Goal: Task Accomplishment & Management: Complete application form

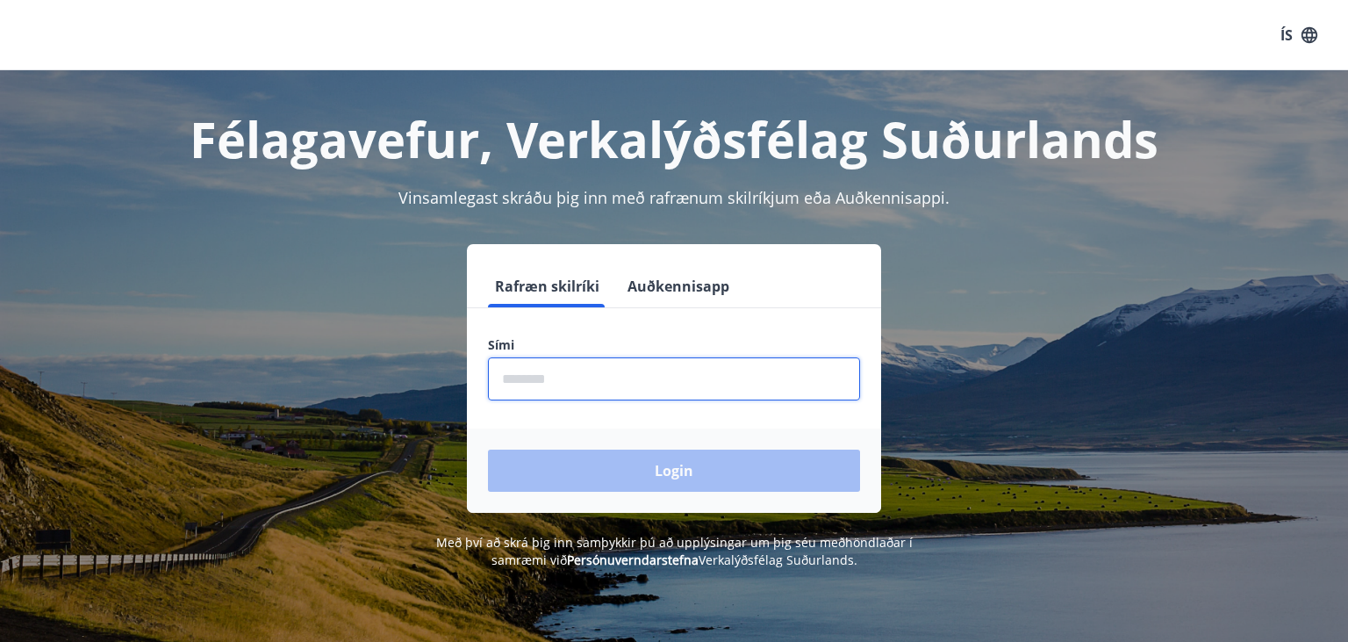
click at [567, 387] on input "phone" at bounding box center [674, 378] width 372 height 43
type input "********"
click at [488, 449] on button "Login" at bounding box center [674, 470] width 372 height 42
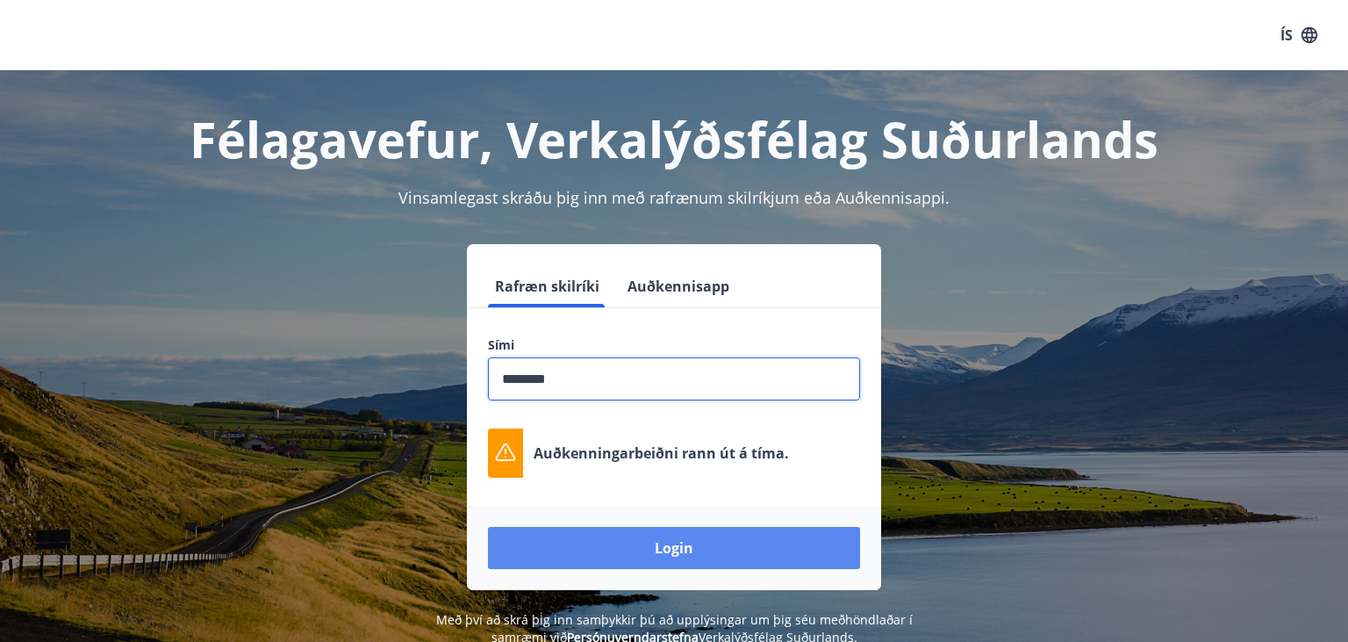
click at [620, 542] on button "Login" at bounding box center [674, 548] width 372 height 42
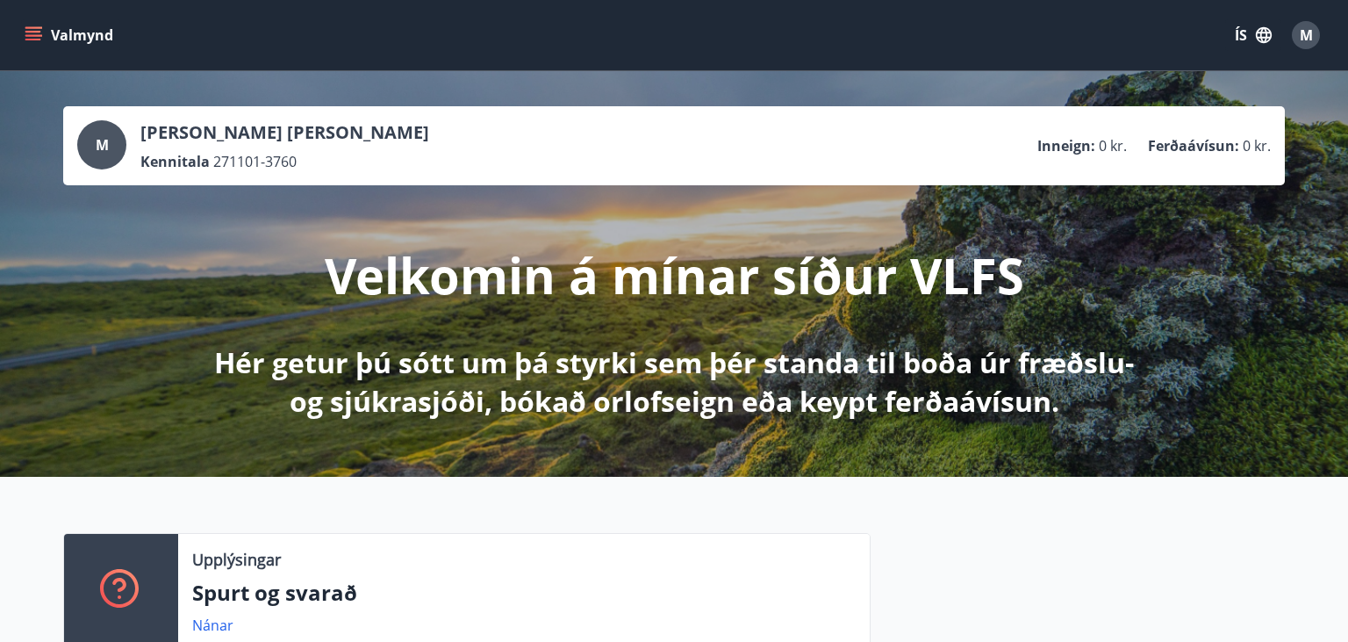
click at [1245, 39] on button "ÍS" at bounding box center [1253, 35] width 56 height 32
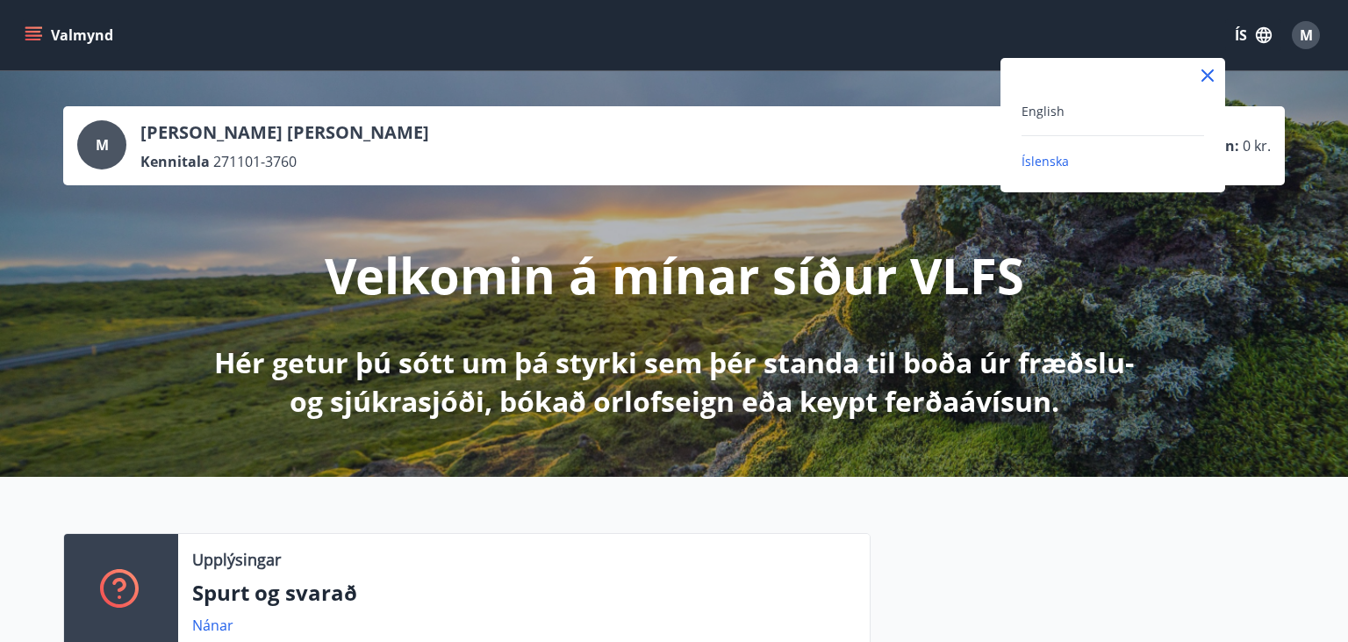
click at [1066, 115] on div "English" at bounding box center [1113, 110] width 183 height 21
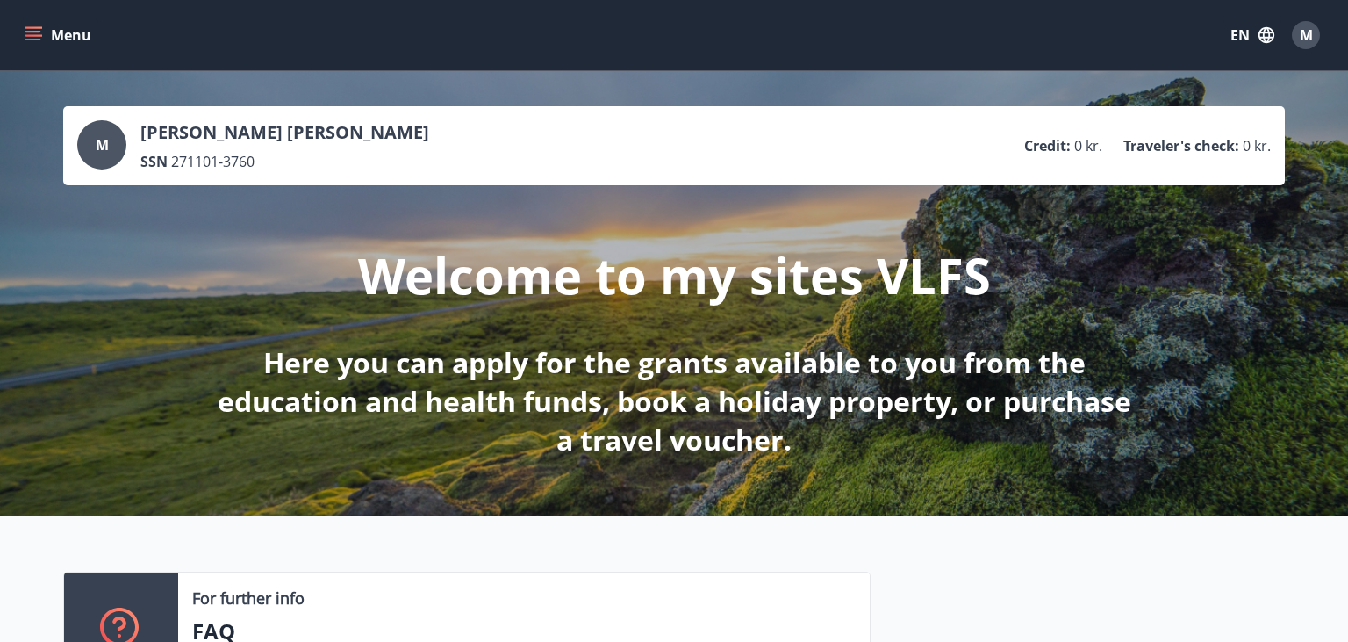
click at [31, 23] on button "Menu" at bounding box center [59, 35] width 77 height 32
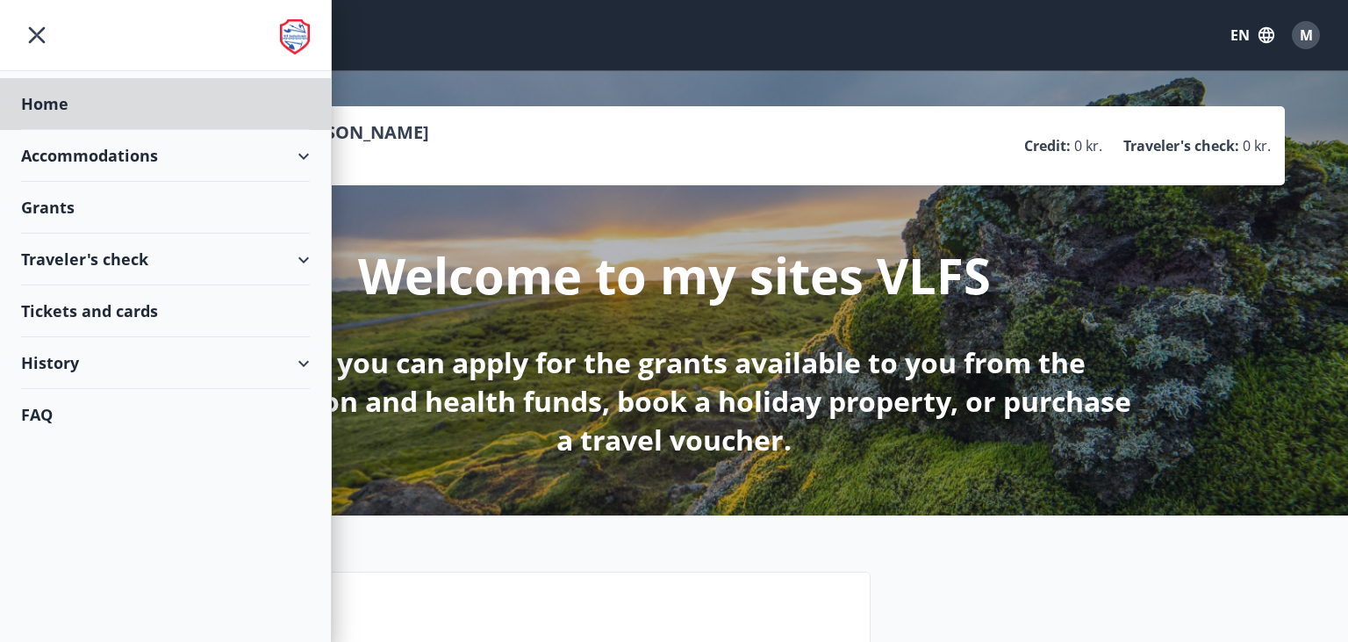
click at [263, 205] on div "Grants" at bounding box center [165, 208] width 289 height 52
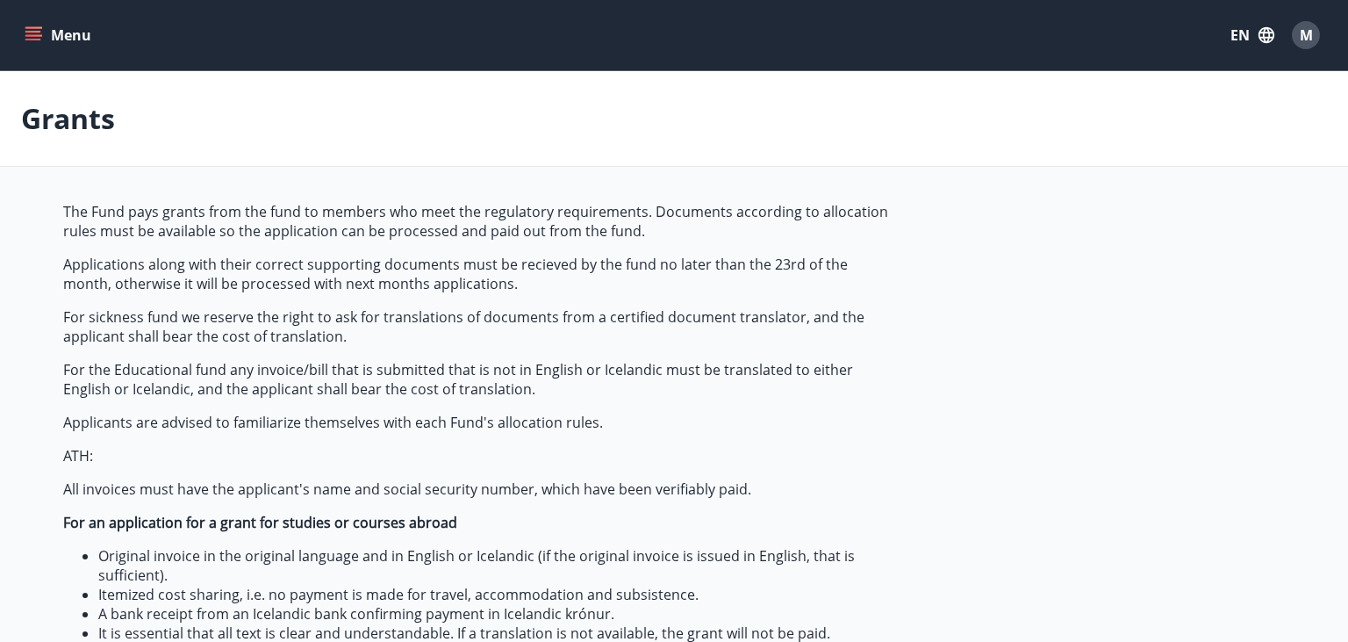
click at [1238, 30] on button "EN" at bounding box center [1253, 35] width 58 height 32
click at [1066, 160] on div "Íslenska" at bounding box center [1111, 160] width 183 height 21
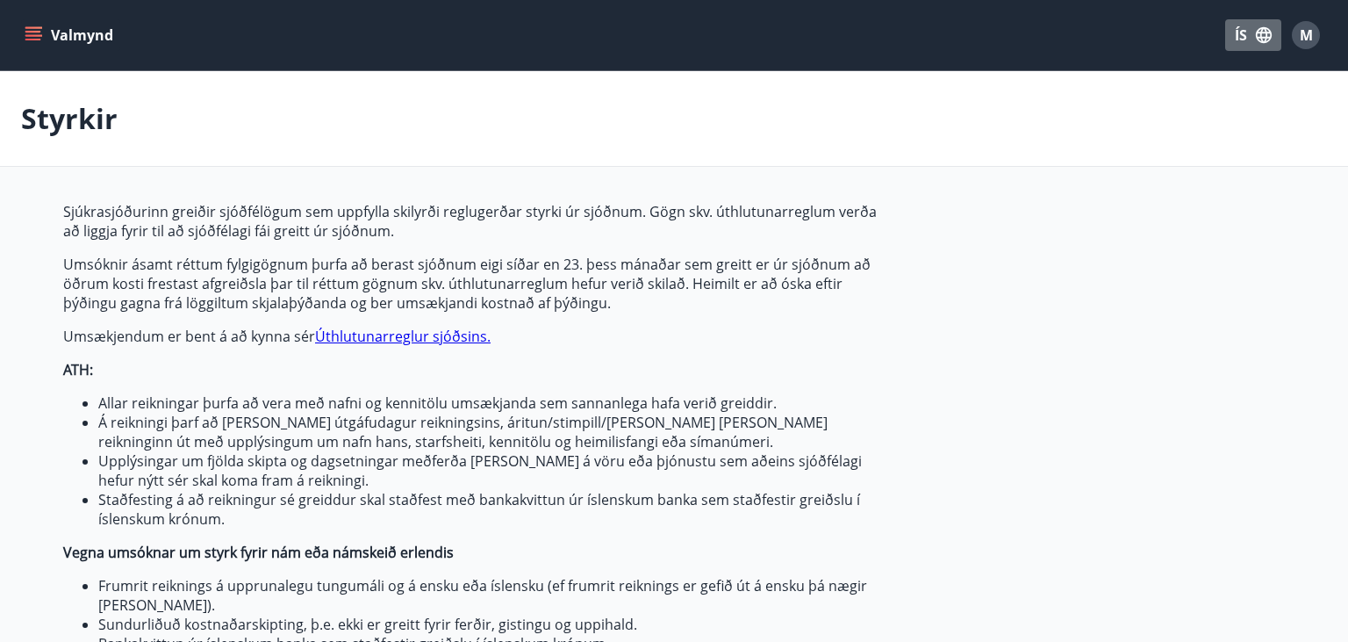
click at [1250, 23] on button "ÍS" at bounding box center [1253, 35] width 56 height 32
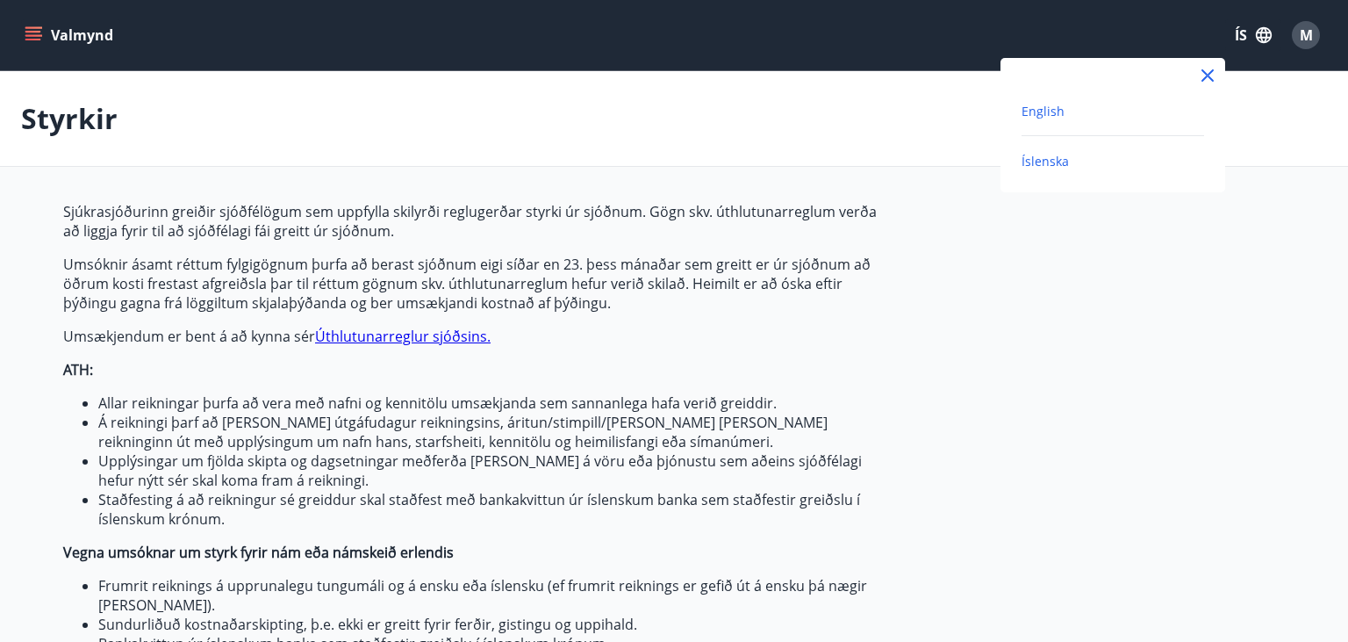
click at [1055, 118] on span "English" at bounding box center [1043, 111] width 43 height 17
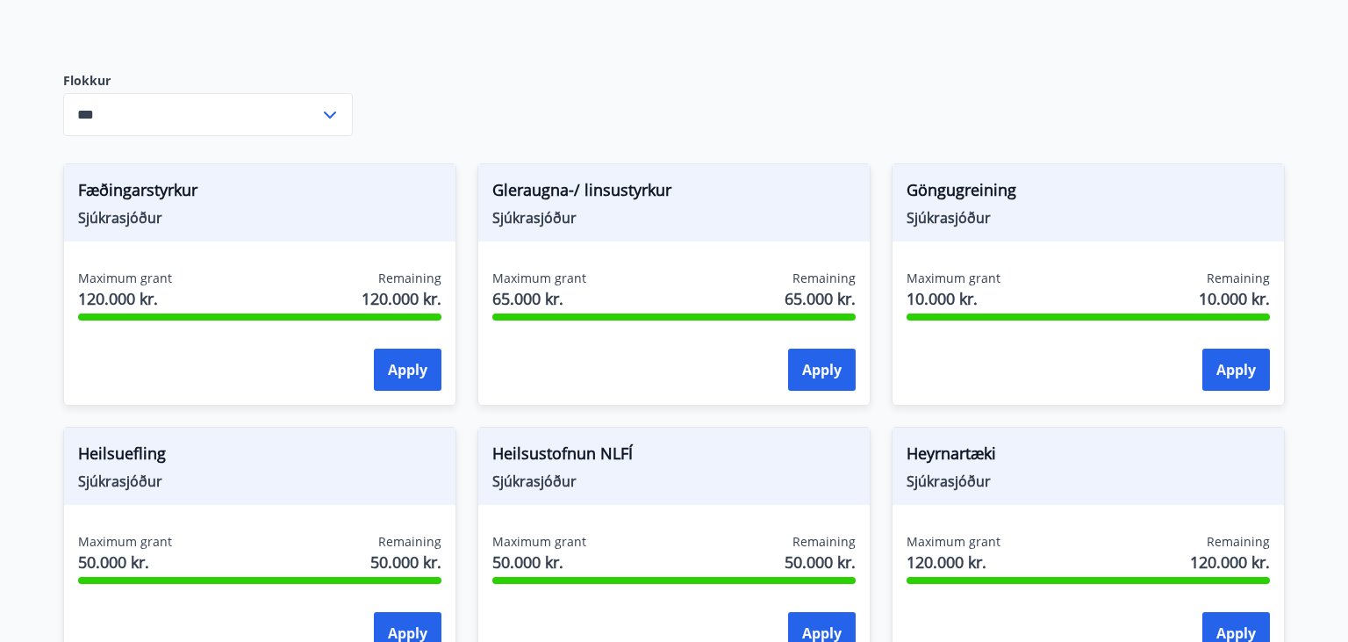
scroll to position [657, 0]
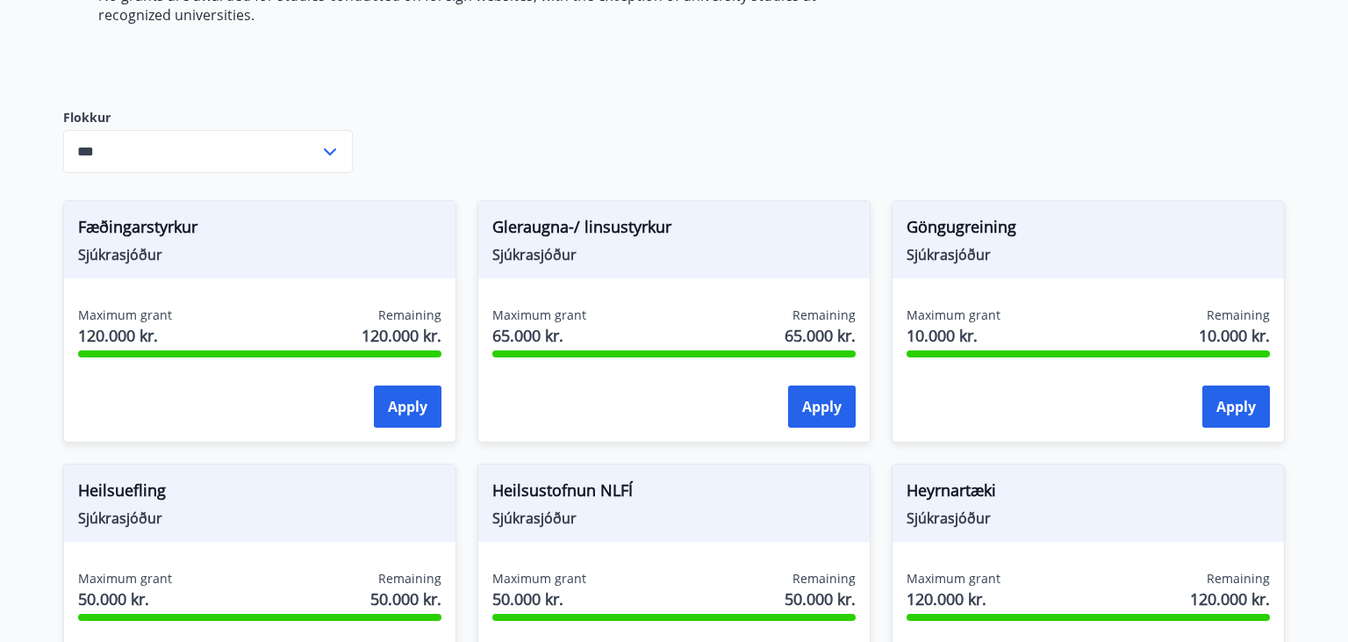
click at [757, 0] on li "No grants are awarded for studies conducted on foreign websites, with the excep…" at bounding box center [494, 5] width 793 height 39
click at [172, 165] on input "***" at bounding box center [191, 151] width 256 height 43
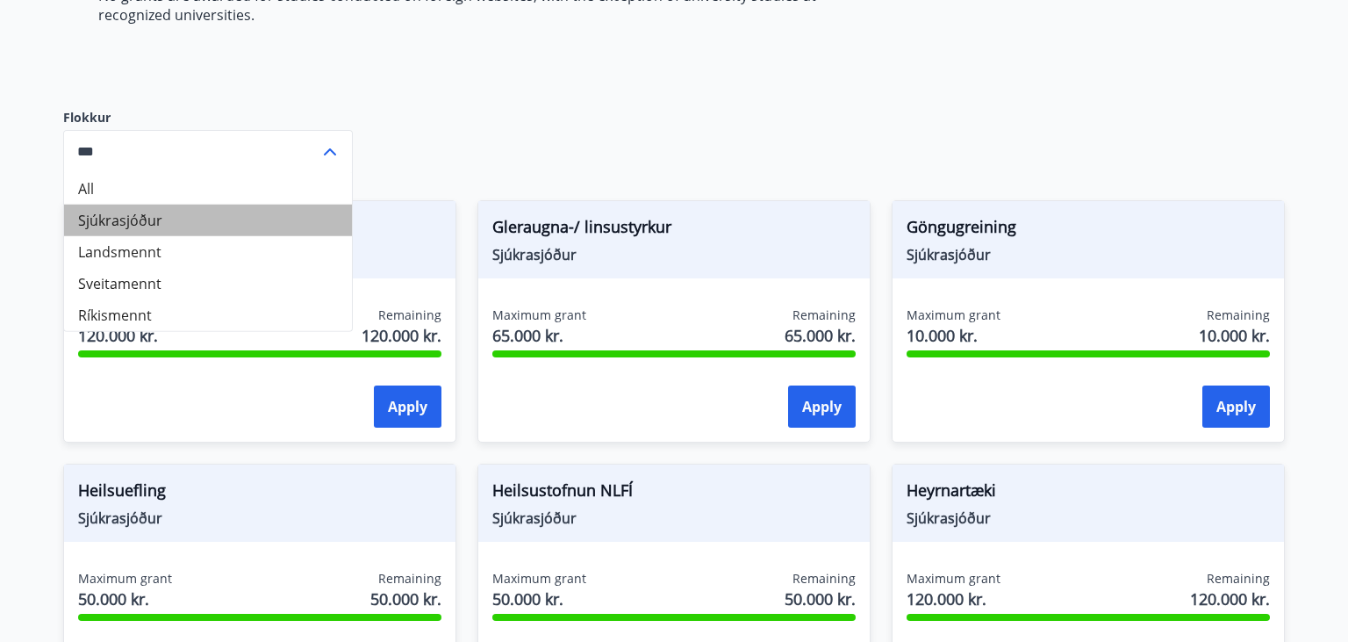
drag, startPoint x: 151, startPoint y: 219, endPoint x: 171, endPoint y: 202, distance: 26.8
click at [150, 219] on li "Sjúkrasjóður" at bounding box center [208, 221] width 288 height 32
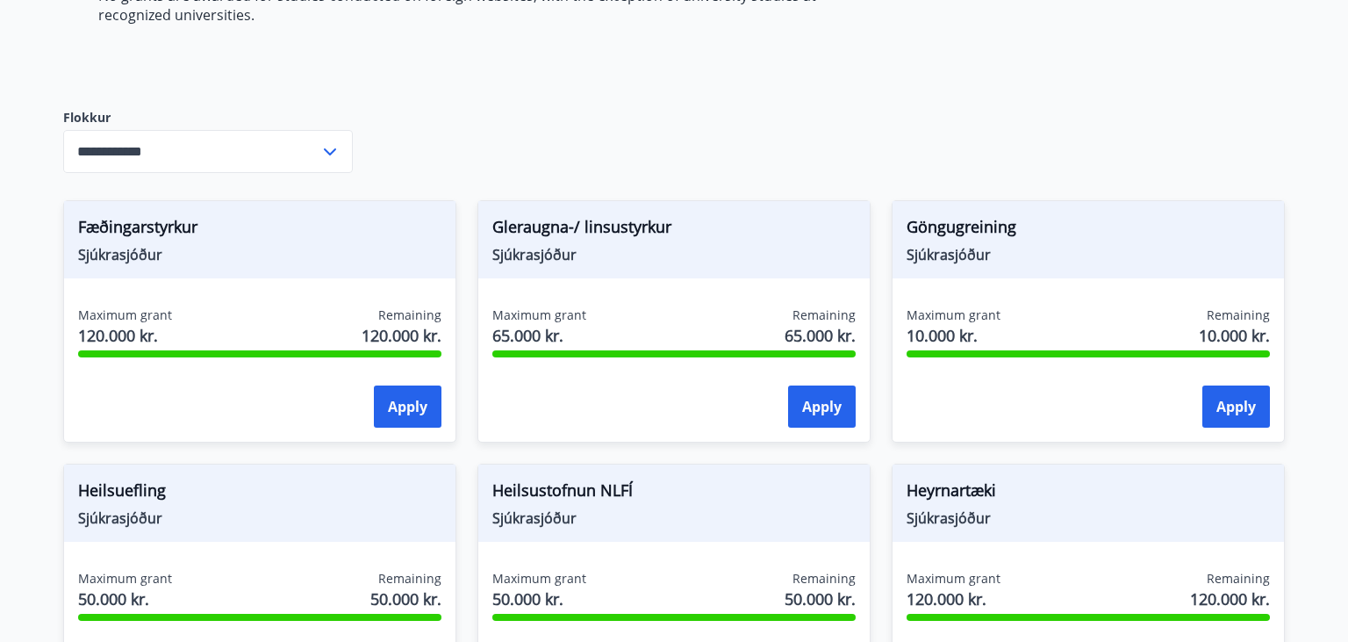
click at [248, 142] on input "**********" at bounding box center [191, 151] width 256 height 43
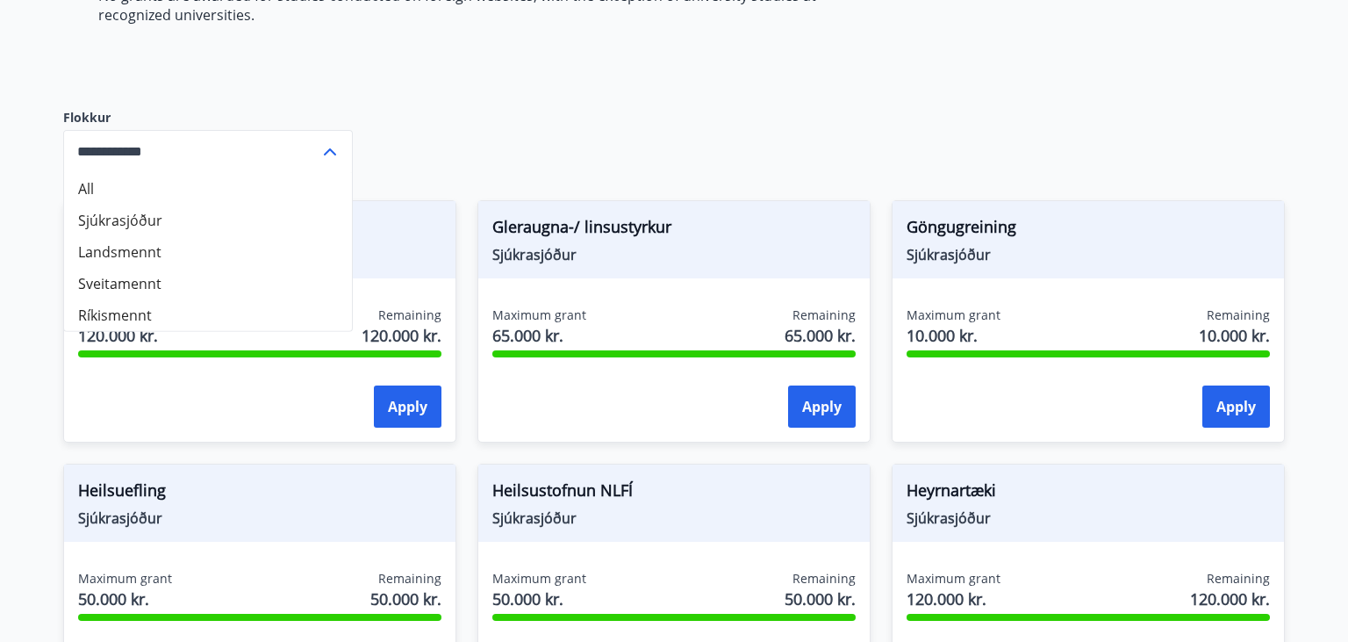
click at [139, 245] on li "Landsmennt" at bounding box center [208, 252] width 288 height 32
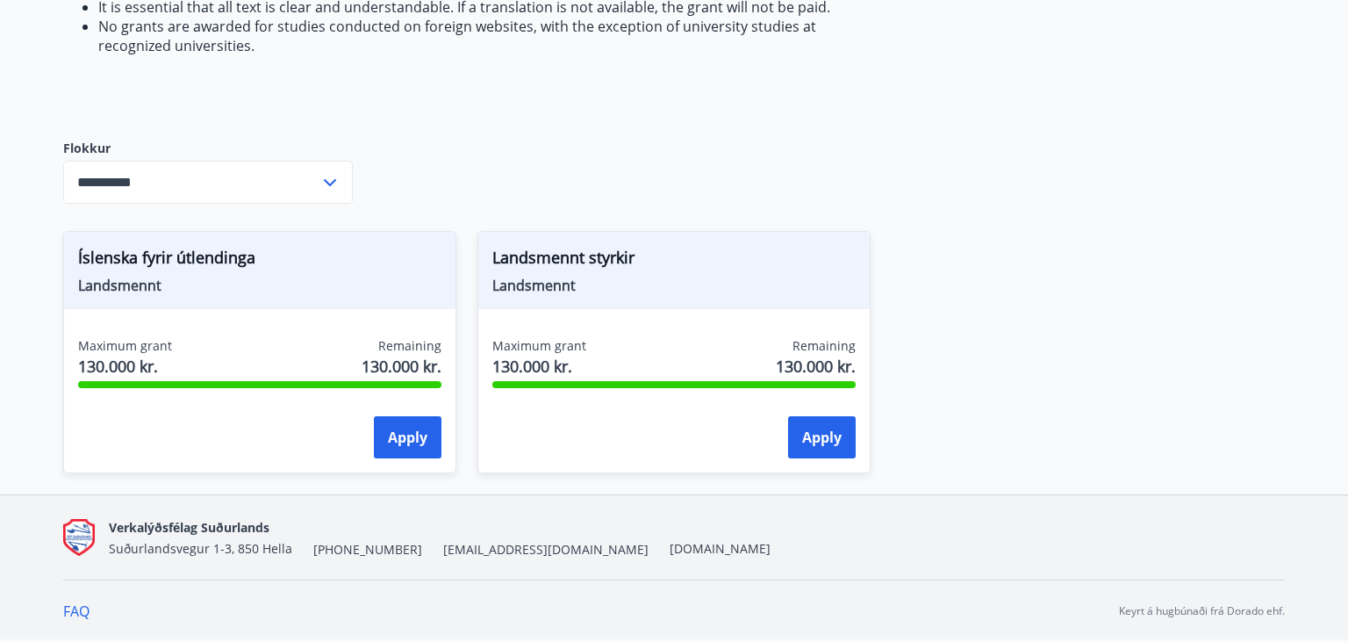
scroll to position [625, 0]
click at [244, 170] on input "**********" at bounding box center [191, 183] width 256 height 43
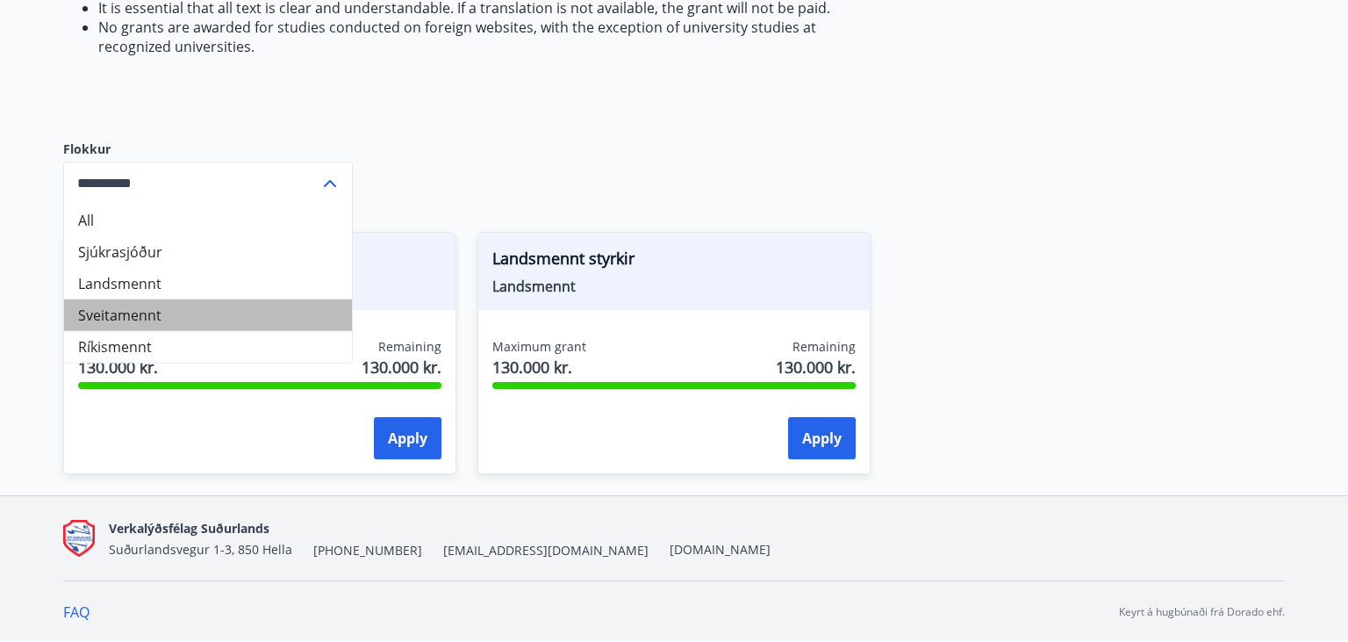
click at [167, 307] on li "Sveitamennt" at bounding box center [208, 315] width 288 height 32
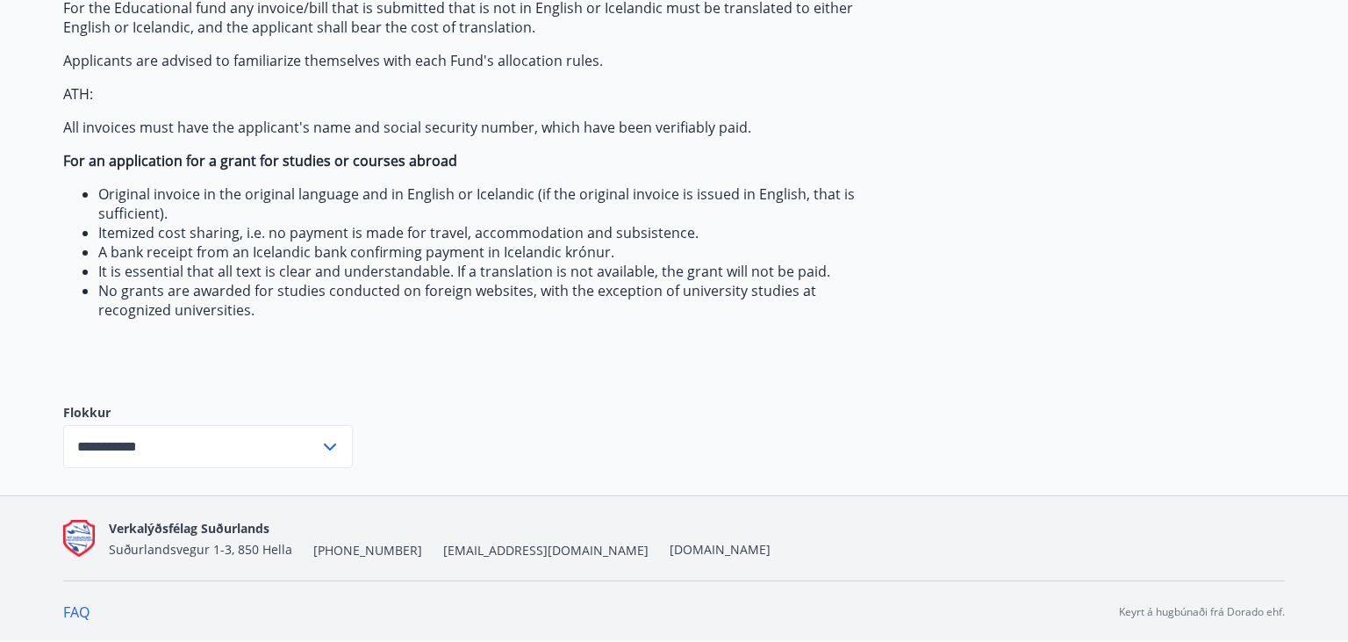
drag, startPoint x: 205, startPoint y: 434, endPoint x: 203, endPoint y: 447, distance: 12.6
click at [204, 439] on input "**********" at bounding box center [191, 446] width 256 height 43
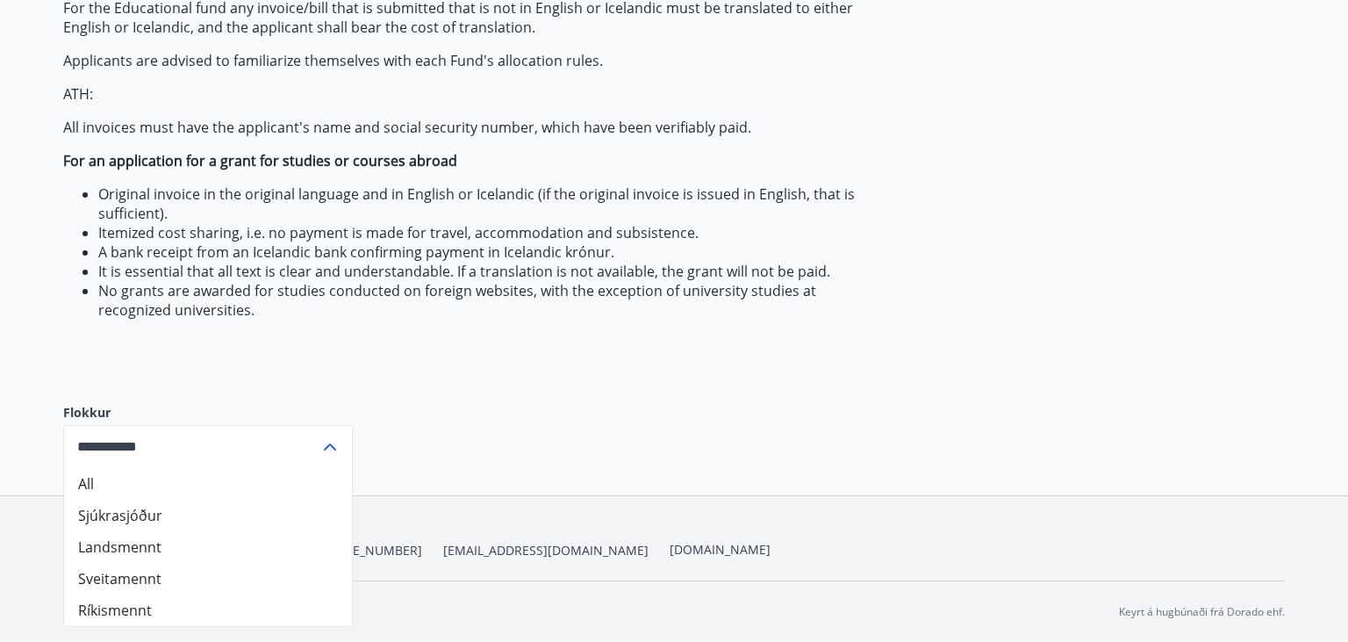
click at [86, 606] on li "Ríkismennt" at bounding box center [208, 610] width 288 height 32
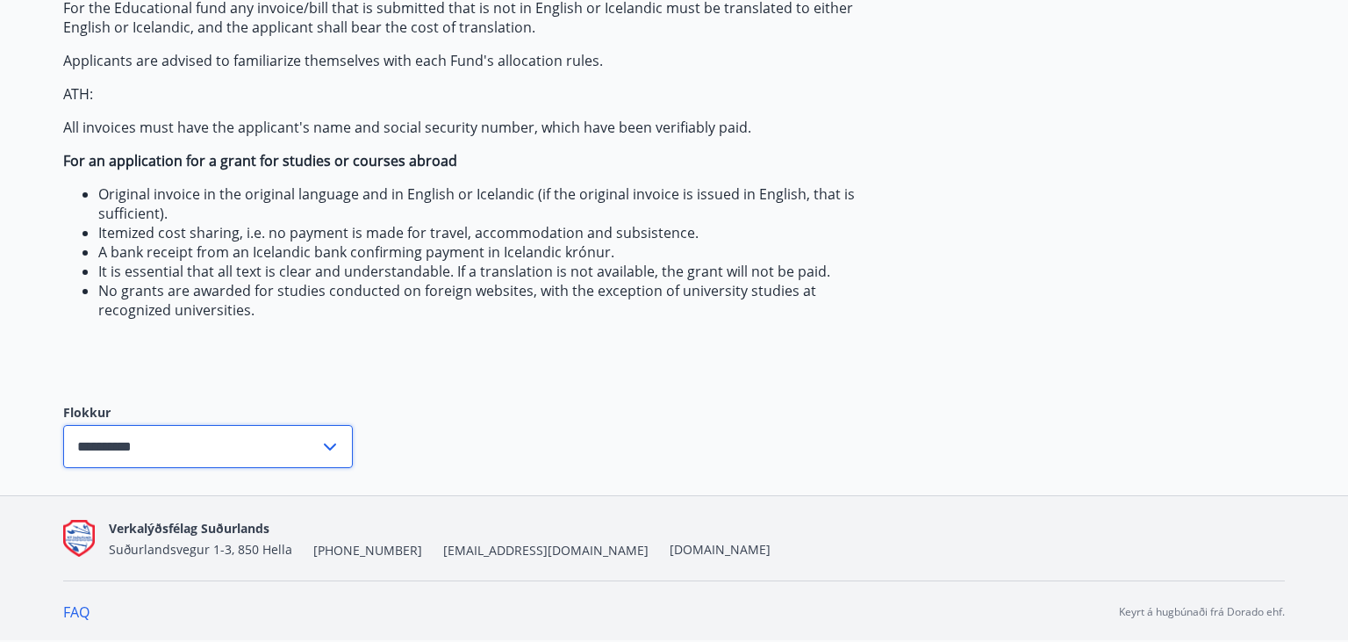
drag, startPoint x: 273, startPoint y: 434, endPoint x: 235, endPoint y: 465, distance: 48.7
click at [271, 435] on input "**********" at bounding box center [191, 446] width 256 height 43
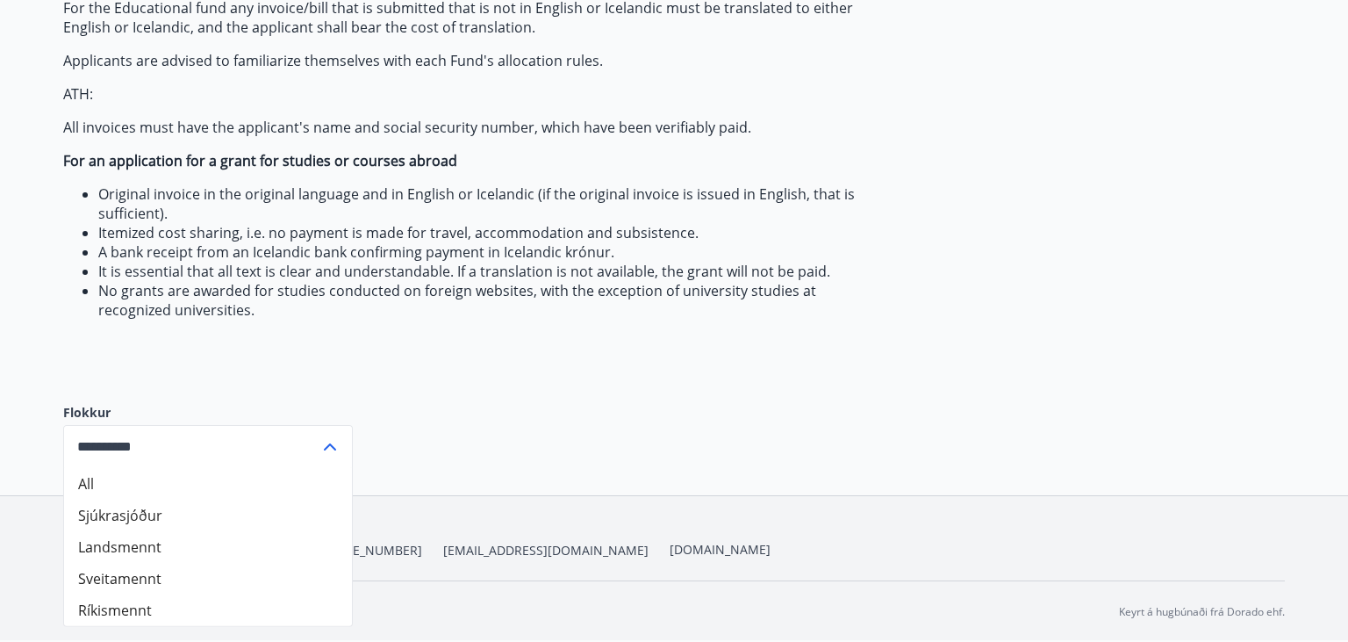
click at [202, 511] on li "Sjúkrasjóður" at bounding box center [208, 515] width 288 height 32
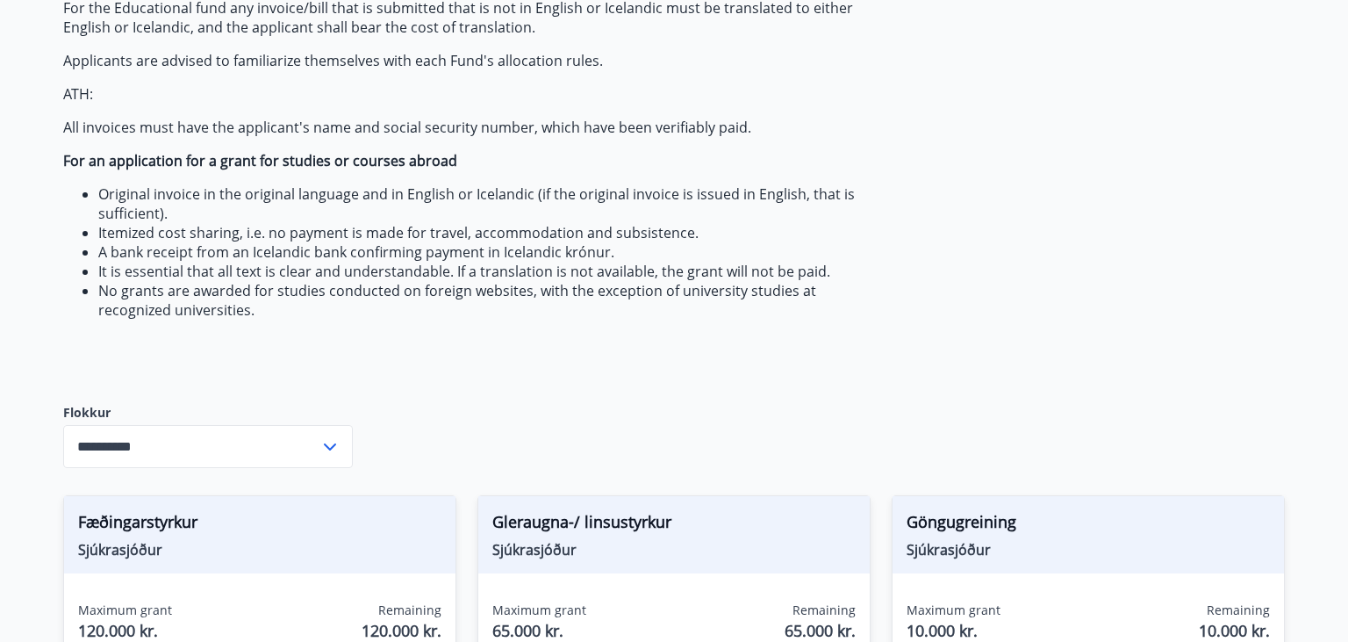
type input "**********"
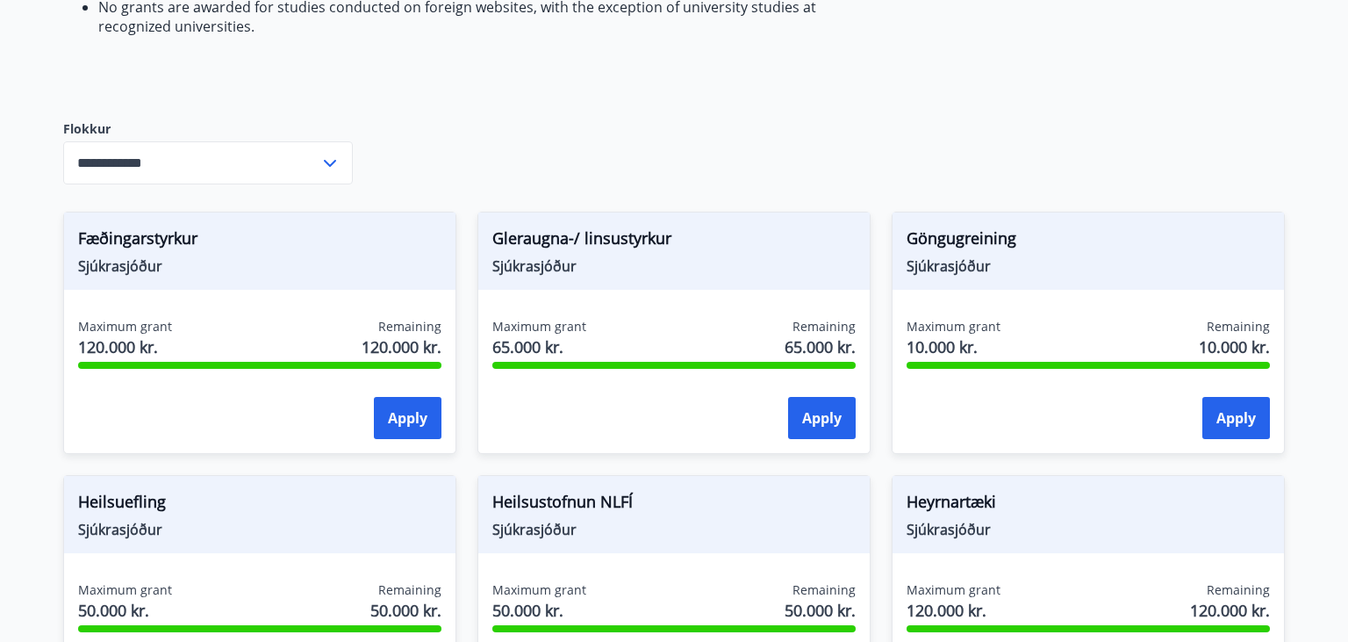
scroll to position [547, 0]
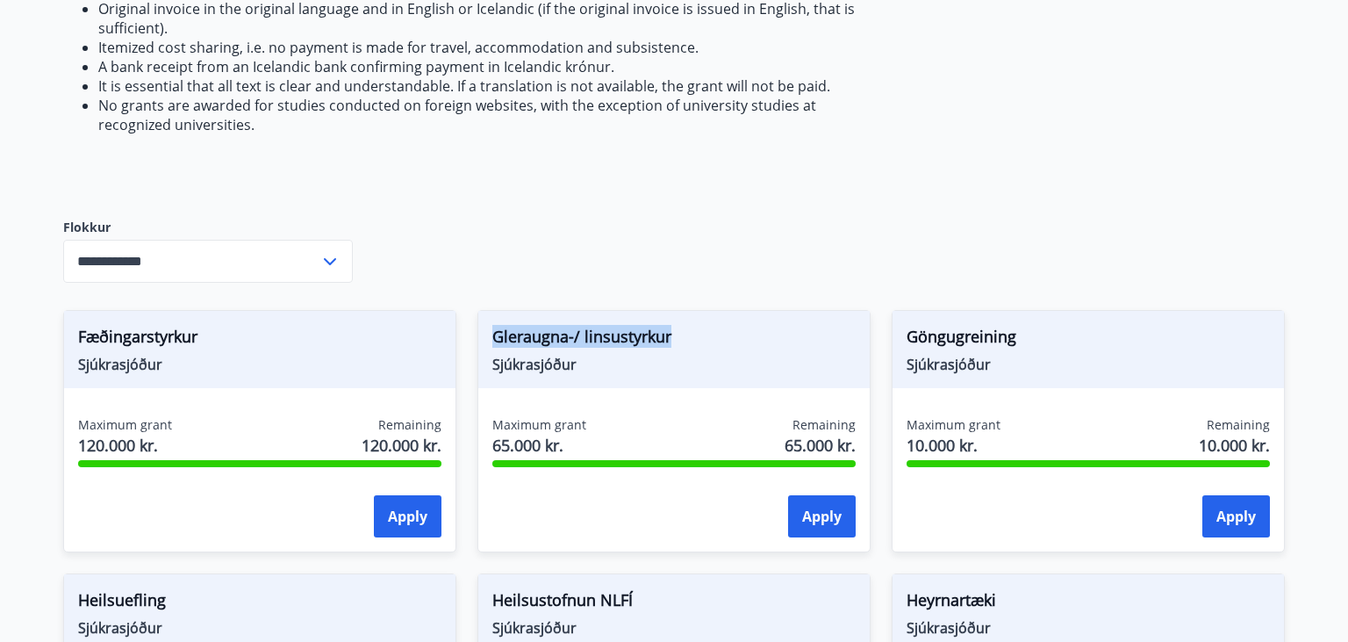
drag, startPoint x: 493, startPoint y: 336, endPoint x: 727, endPoint y: 319, distance: 234.1
click at [727, 319] on div "Gleraugna-/ linsustyrkur Sjúkrasjóður" at bounding box center [673, 349] width 391 height 77
copy span "Gleraugna-/ linsustyrkur"
click at [809, 504] on button "Apply" at bounding box center [822, 516] width 68 height 42
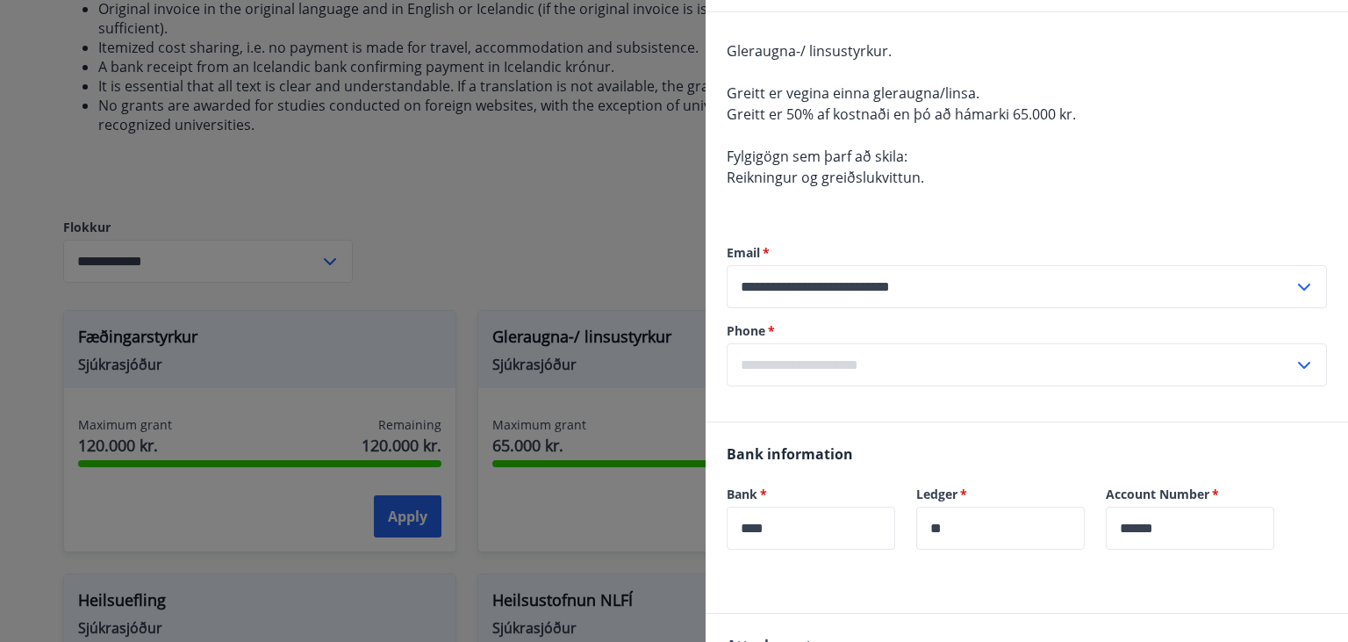
scroll to position [227, 0]
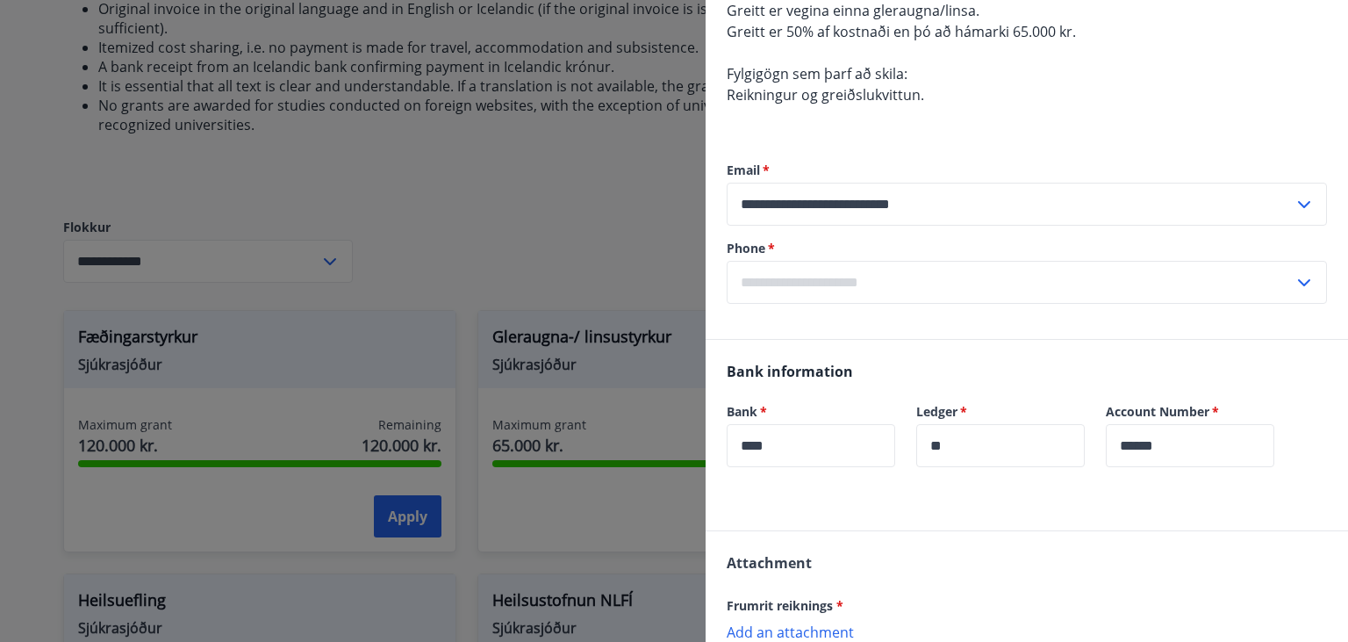
click at [820, 278] on input "text" at bounding box center [1010, 282] width 567 height 43
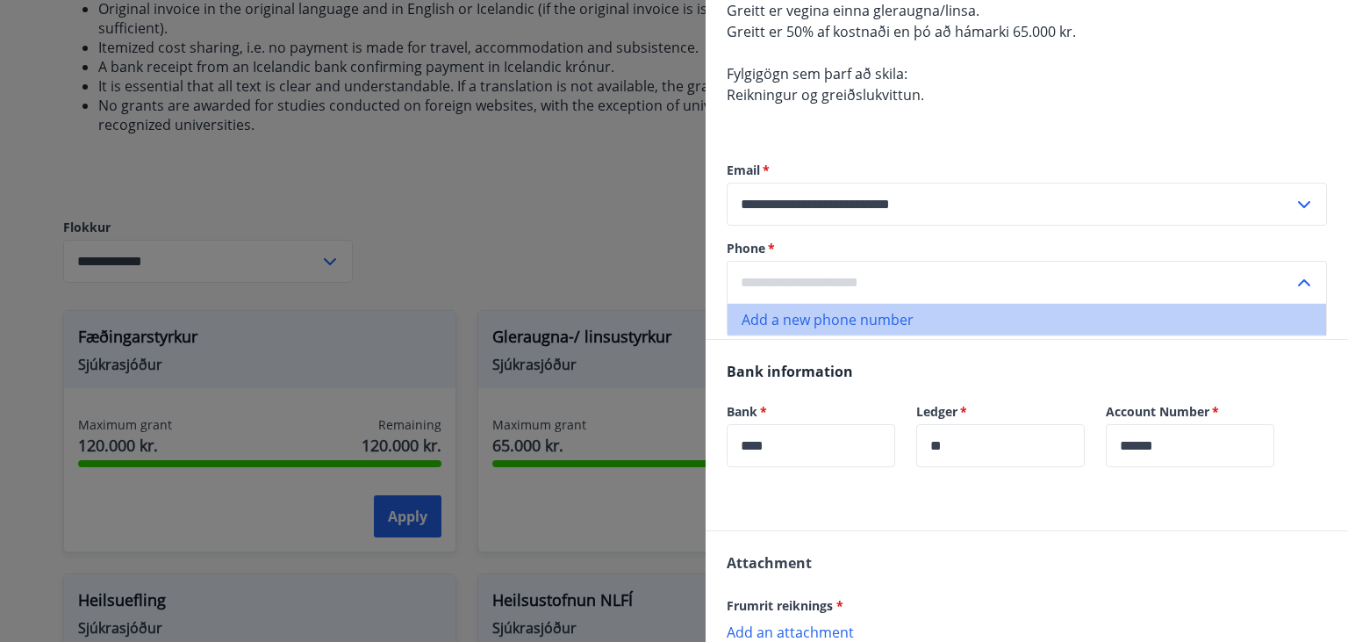
click at [791, 314] on li "Add a new phone number" at bounding box center [1027, 320] width 599 height 32
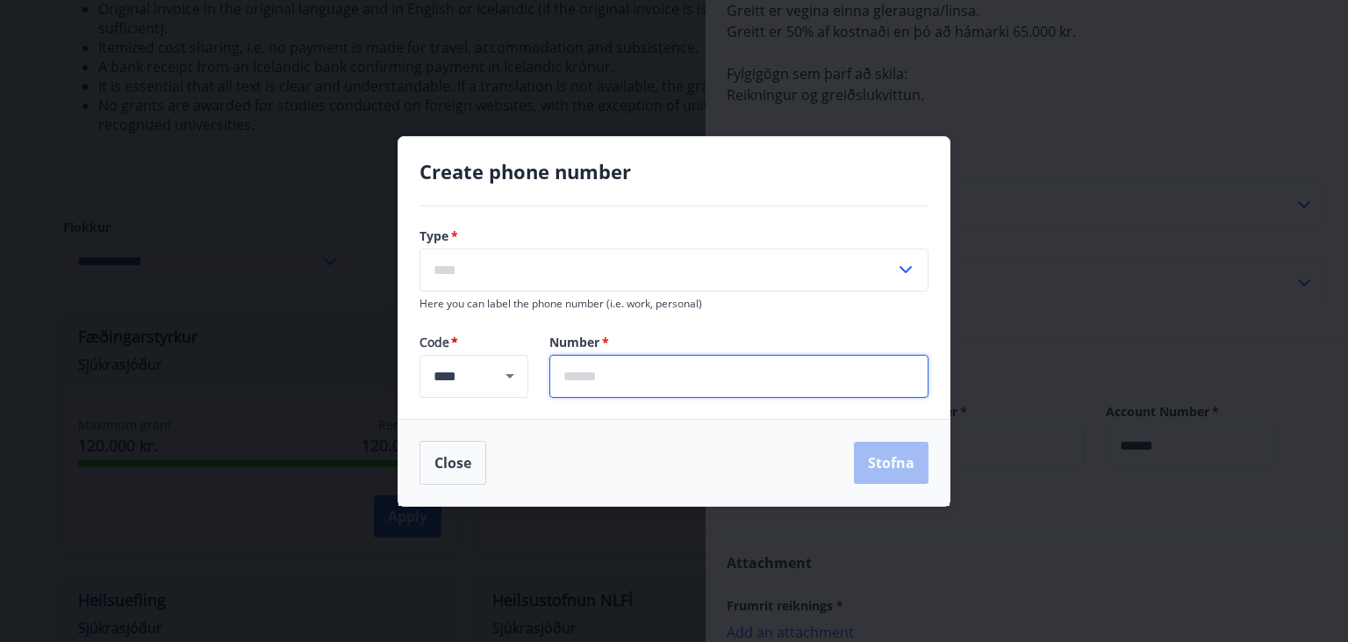
click at [612, 373] on input "text" at bounding box center [738, 376] width 379 height 43
type input "*******"
click at [688, 270] on input "text" at bounding box center [658, 269] width 476 height 43
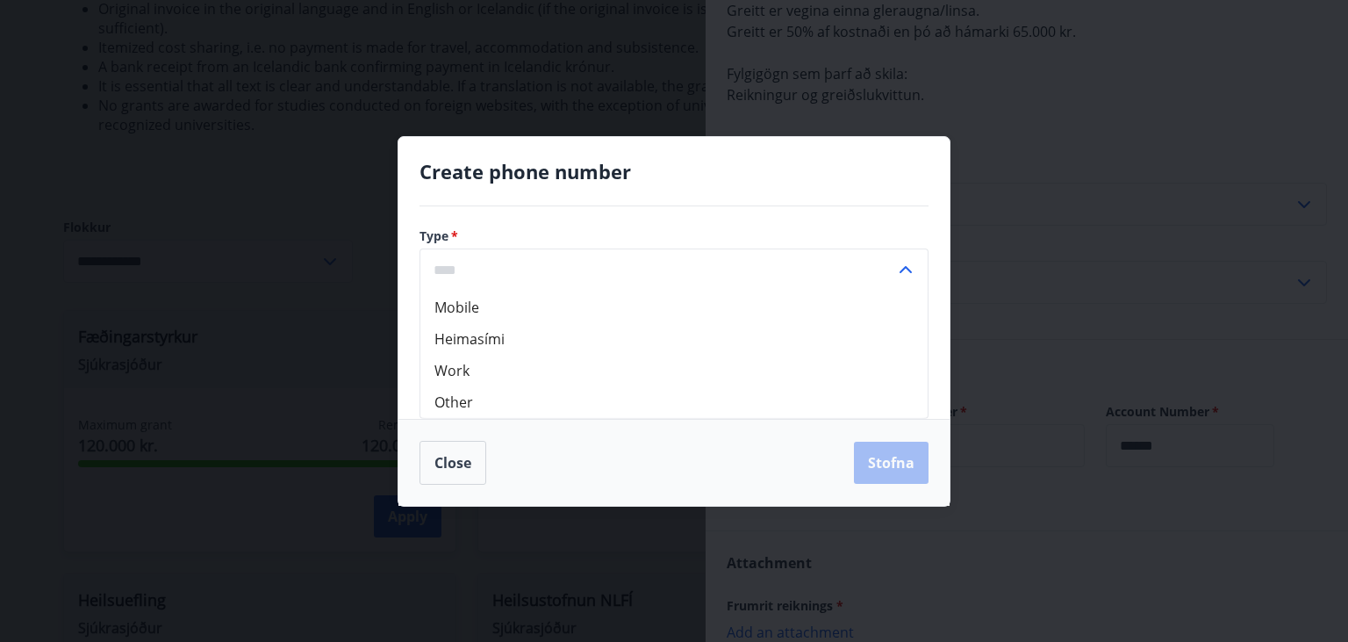
click at [628, 305] on li "Mobile" at bounding box center [673, 307] width 507 height 32
type input "******"
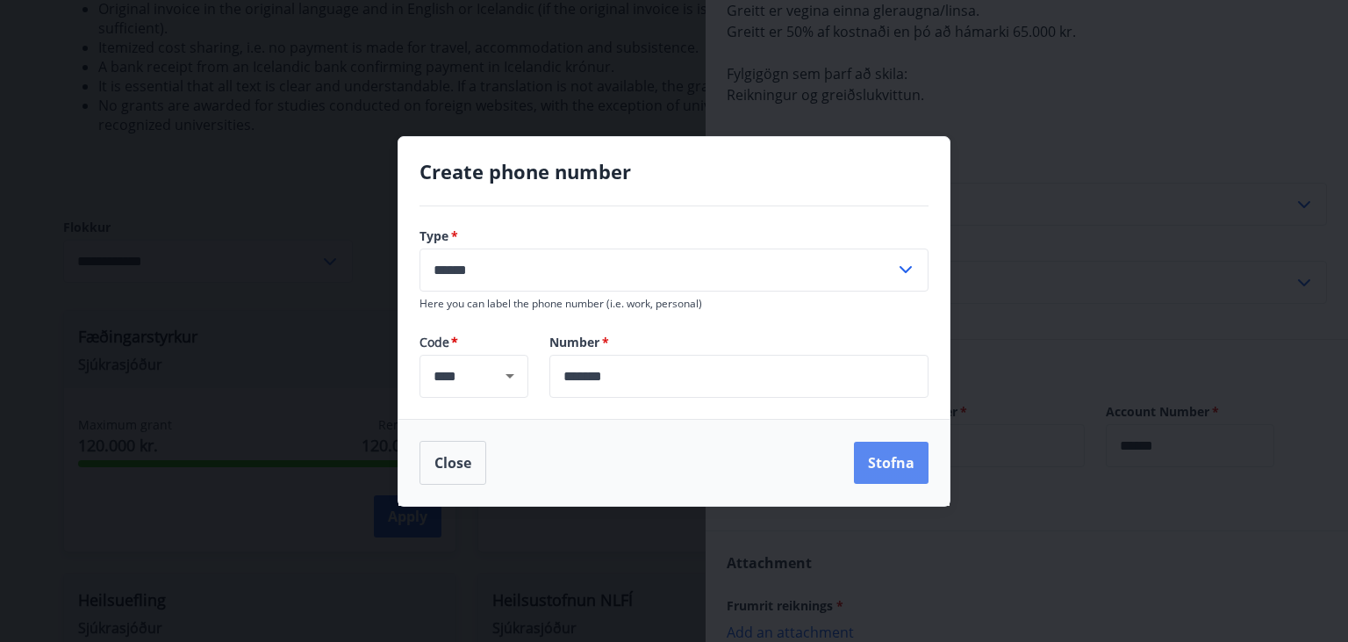
click at [876, 455] on button "Stofna" at bounding box center [891, 462] width 75 height 42
type input "**********"
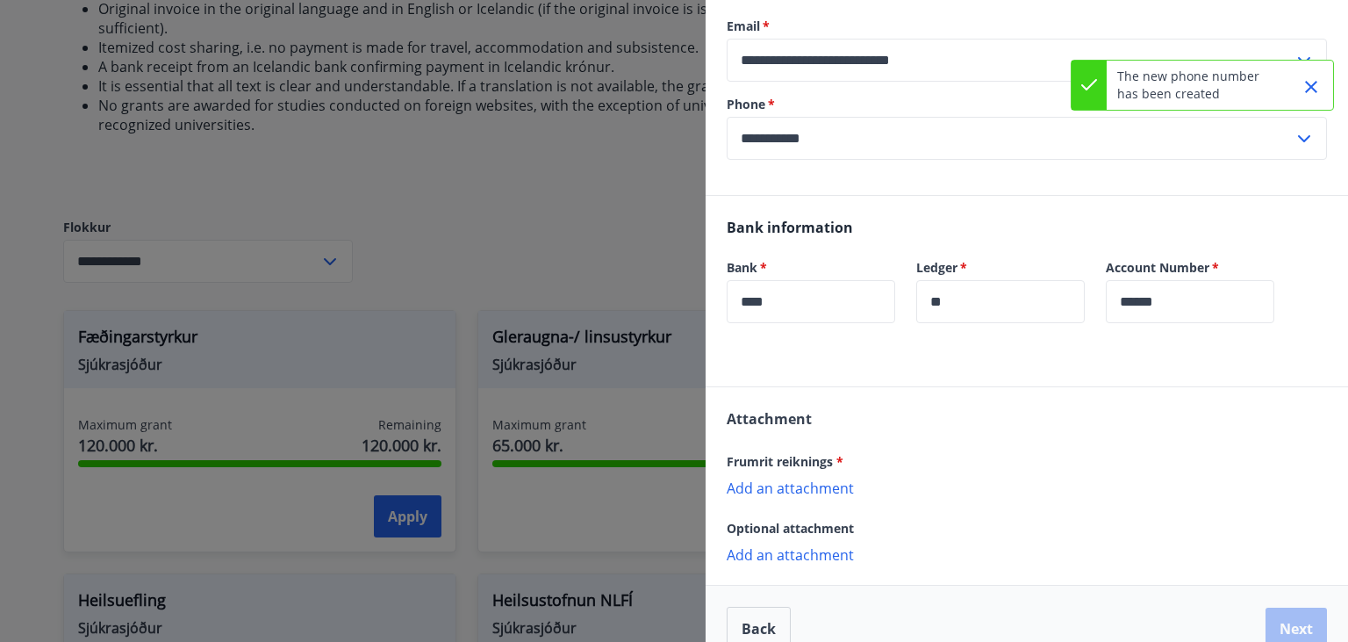
scroll to position [400, 0]
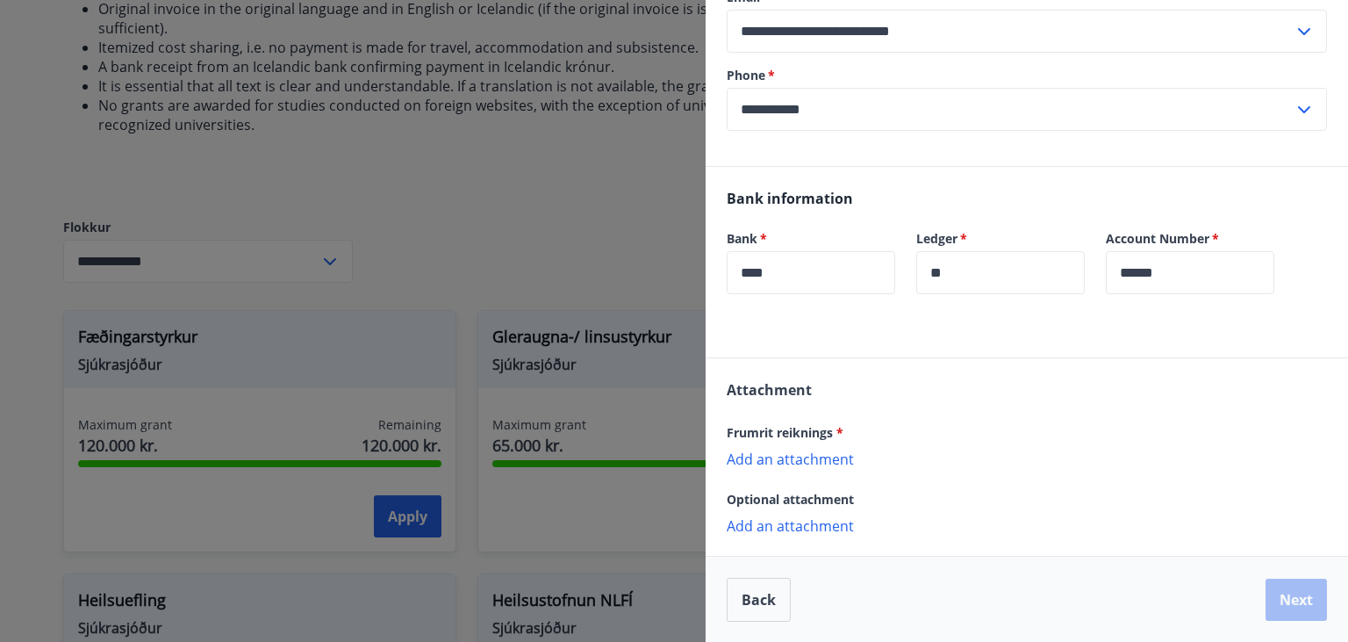
click at [799, 460] on p "Add an attachment" at bounding box center [1027, 458] width 600 height 18
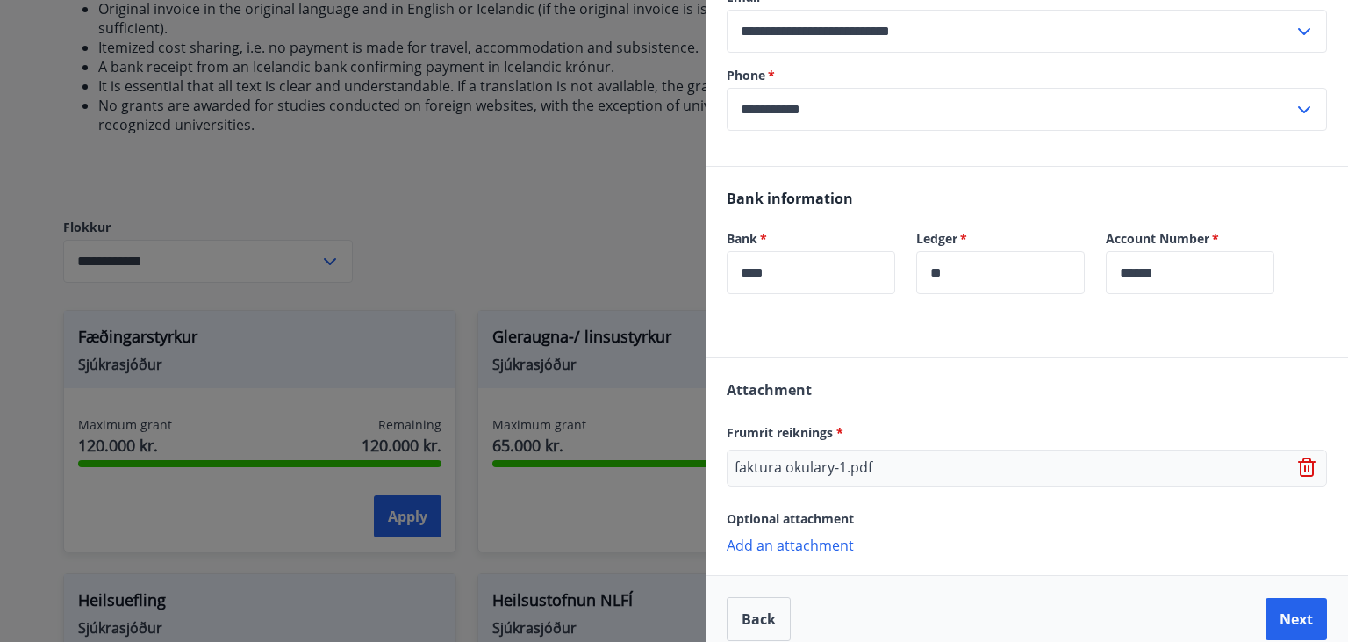
click at [785, 540] on p "Add an attachment" at bounding box center [1027, 544] width 600 height 18
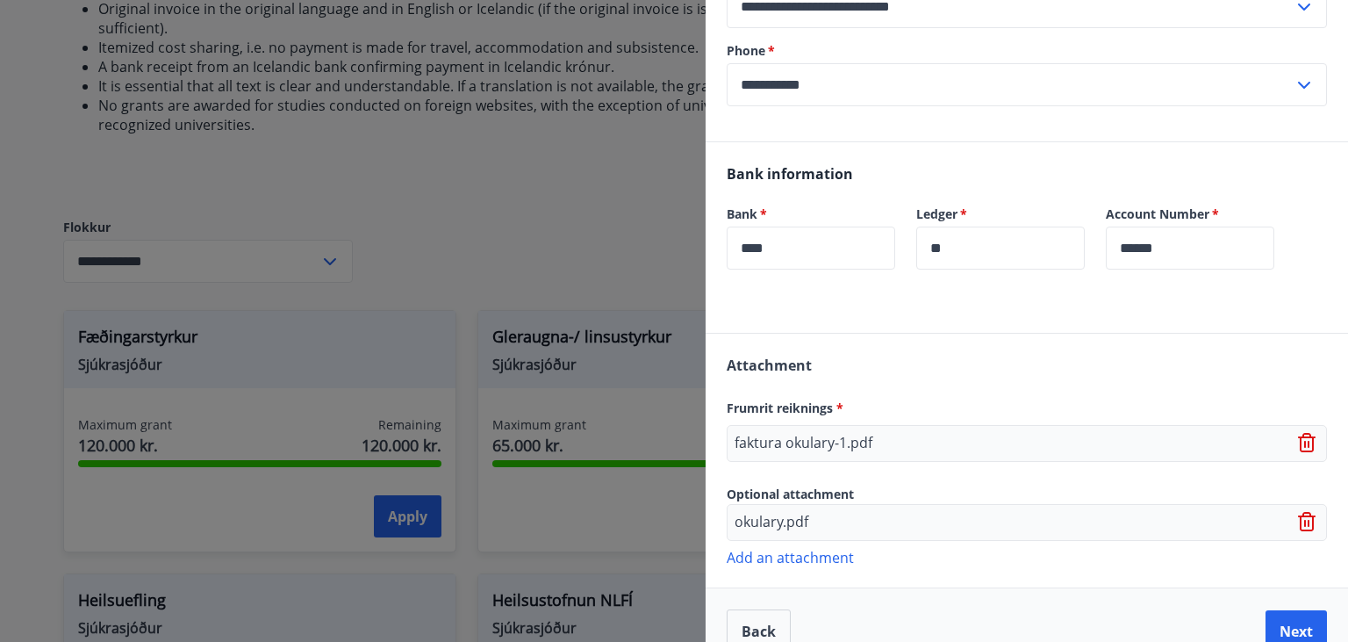
scroll to position [456, 0]
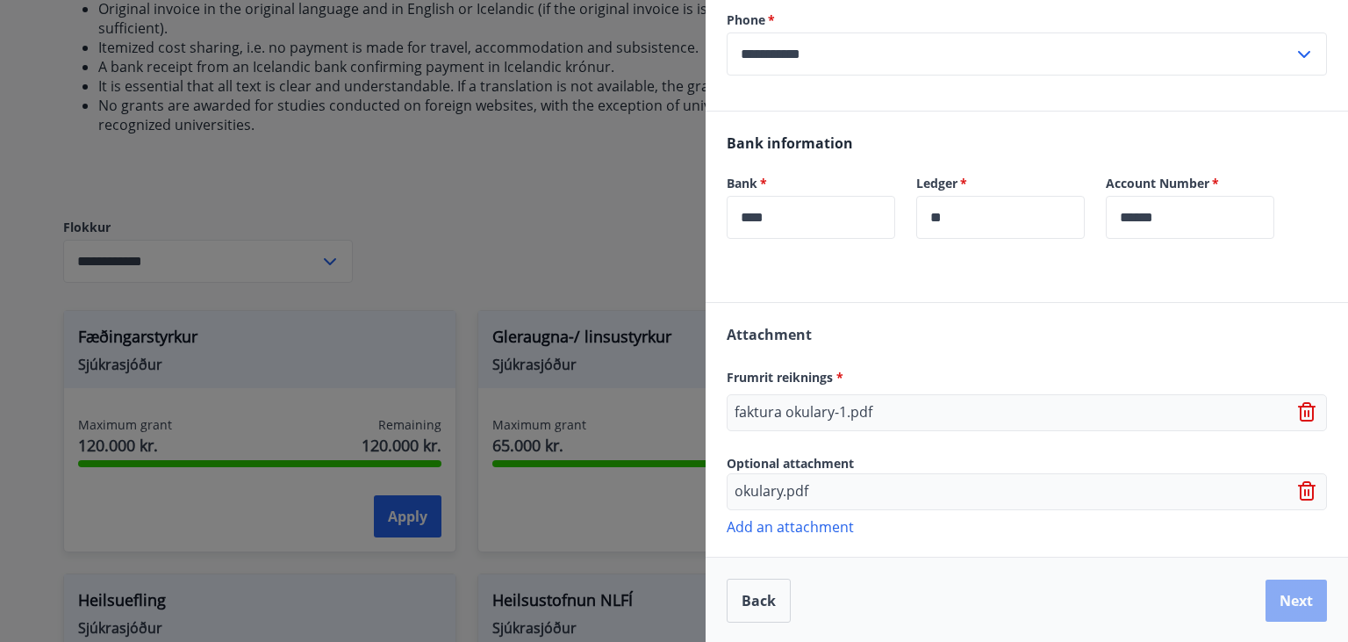
click at [1303, 595] on button "Next" at bounding box center [1296, 600] width 61 height 42
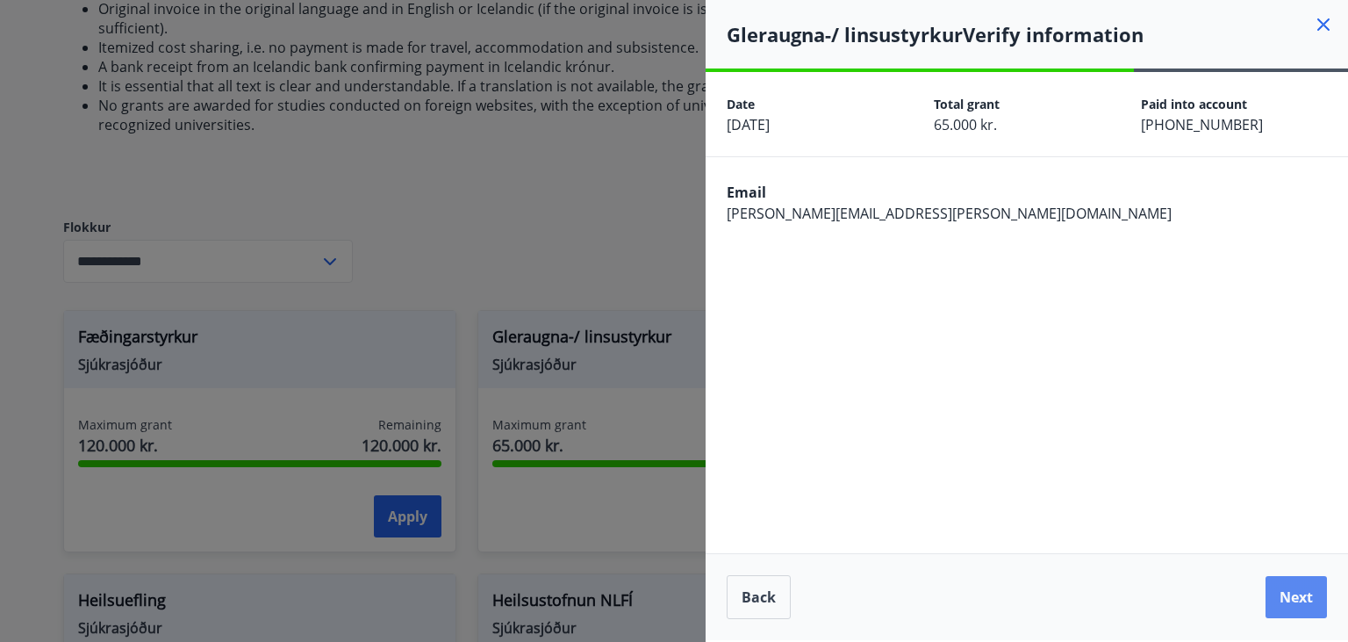
click at [1291, 600] on button "Next" at bounding box center [1296, 597] width 61 height 42
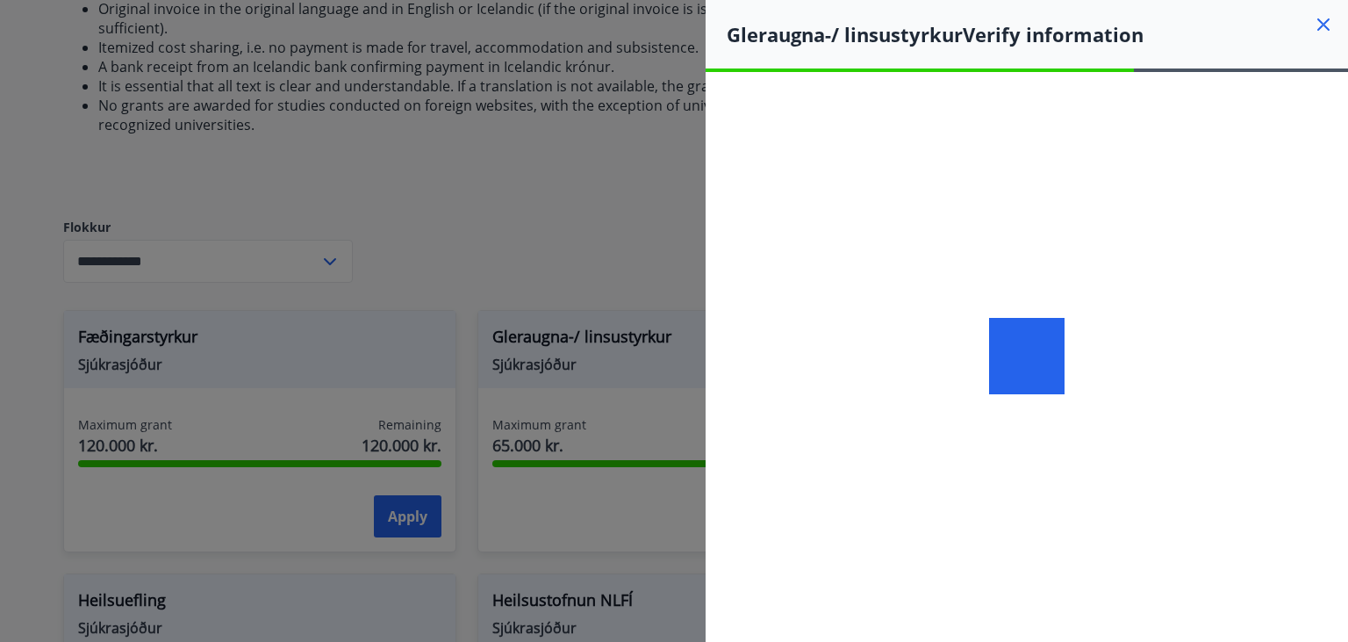
click at [1023, 355] on div at bounding box center [1027, 355] width 31 height 0
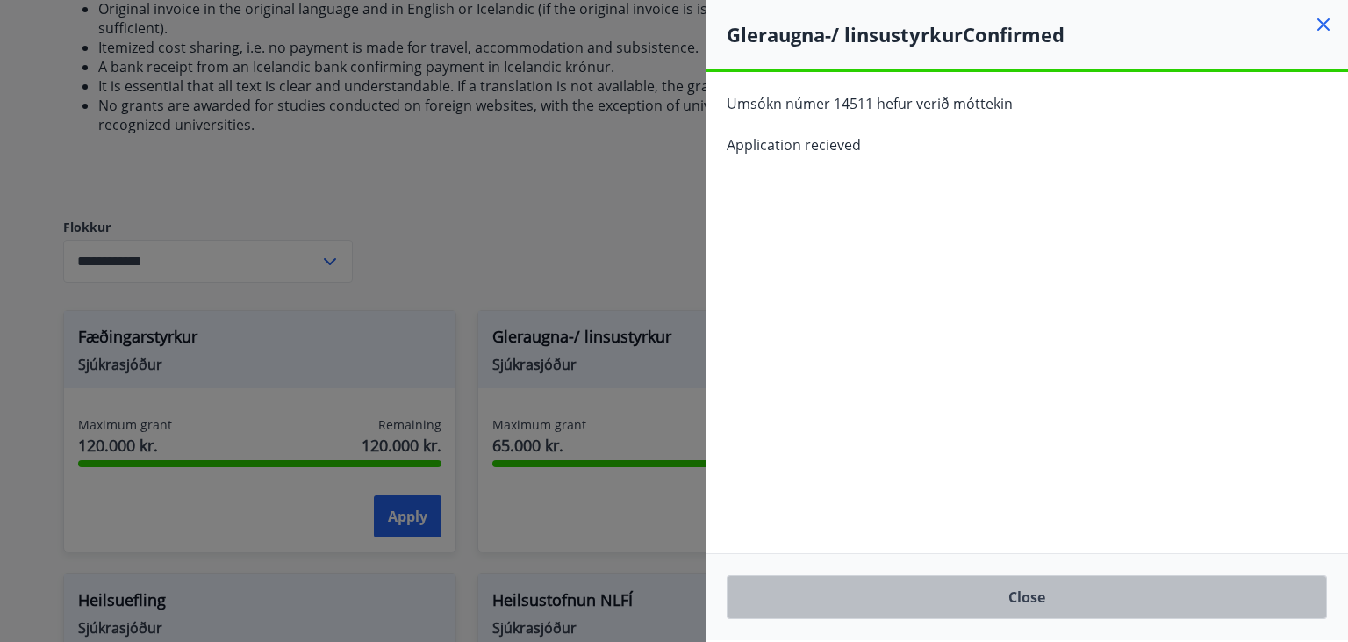
click at [1040, 594] on button "Close" at bounding box center [1027, 597] width 600 height 44
